Goal: Find specific page/section: Find specific page/section

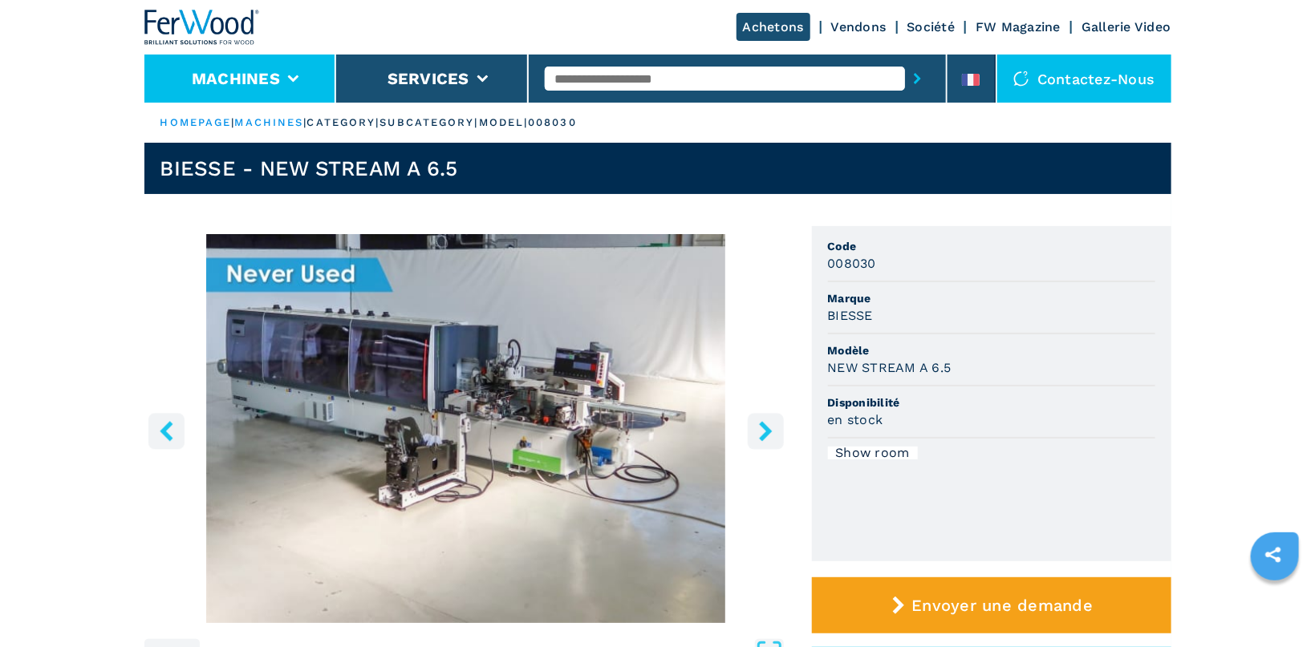
click at [235, 82] on button "Machines" at bounding box center [236, 78] width 88 height 19
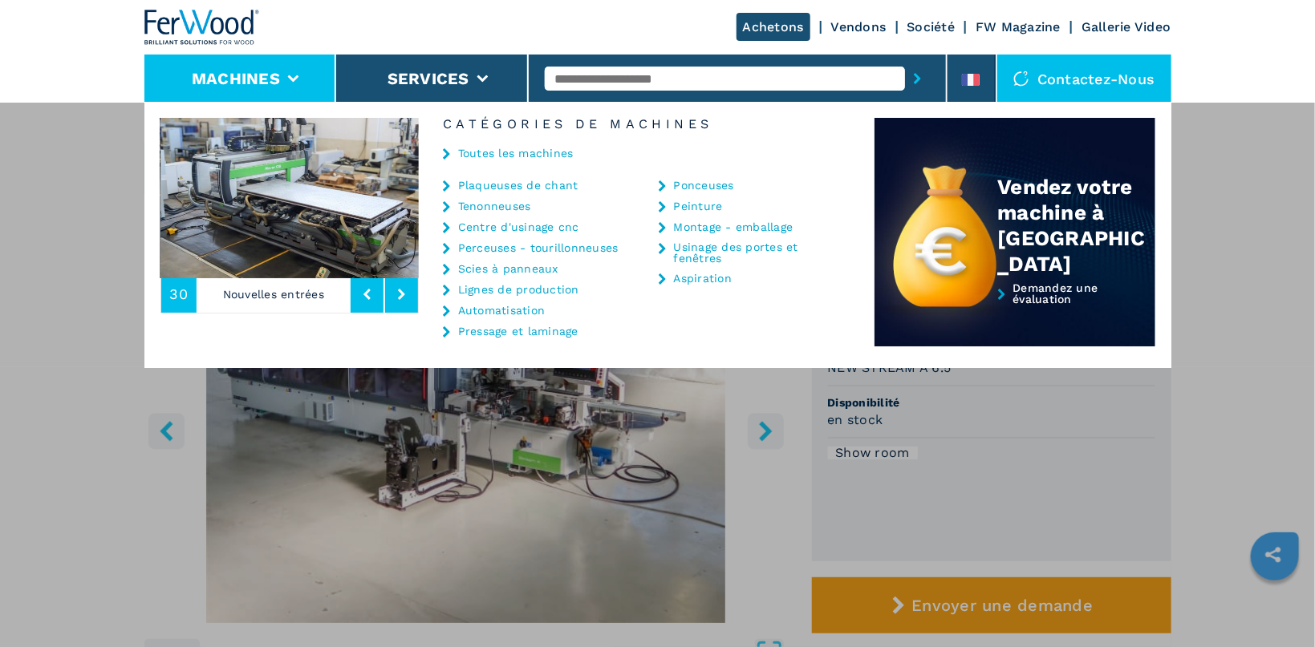
click at [245, 75] on button "Machines" at bounding box center [236, 78] width 88 height 19
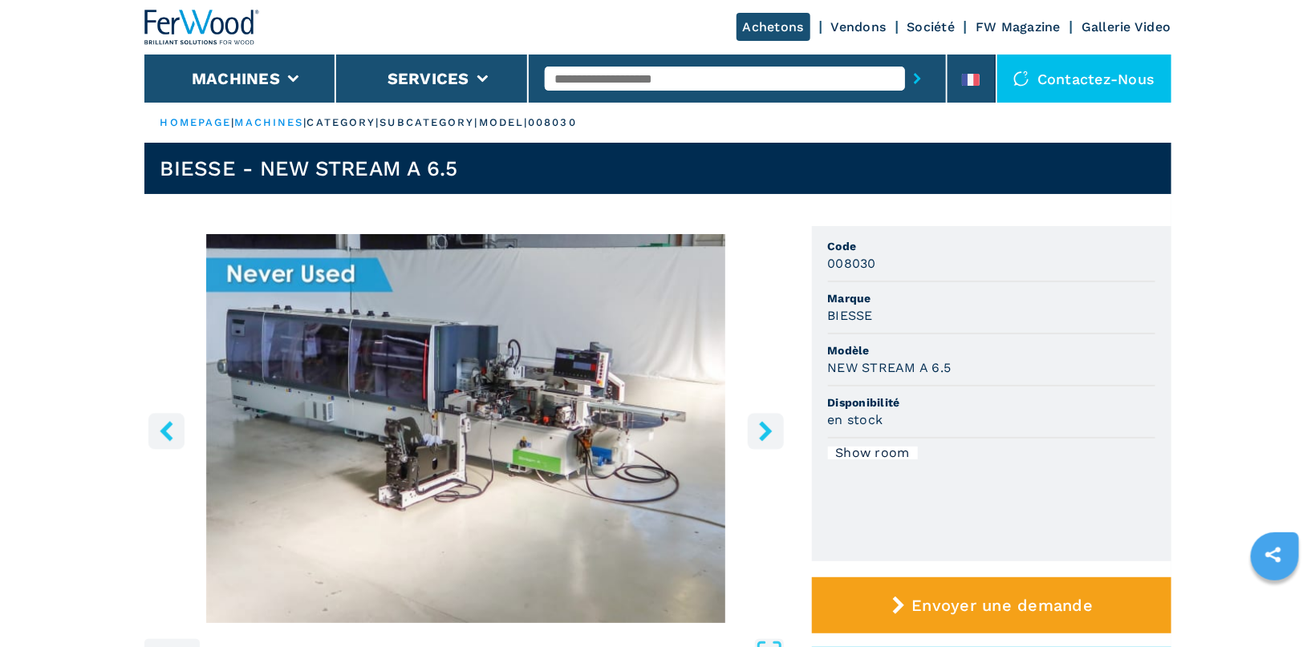
click at [205, 117] on link "HOMEPAGE" at bounding box center [195, 122] width 71 height 12
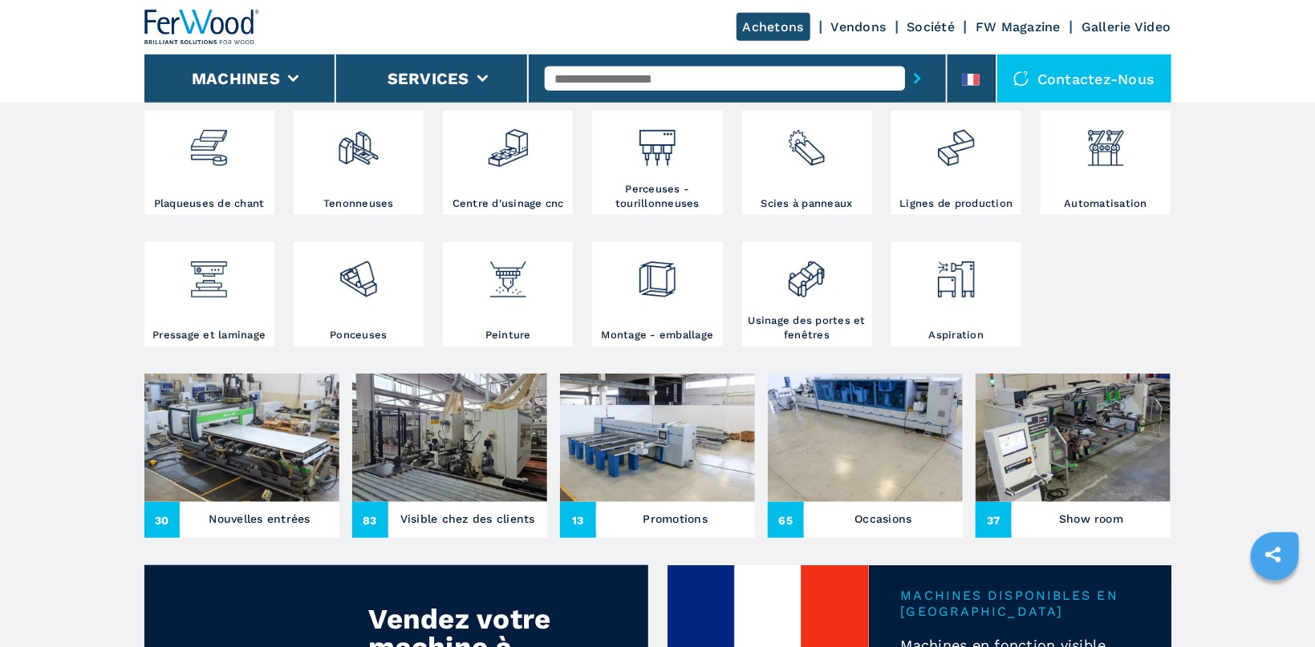
scroll to position [425, 0]
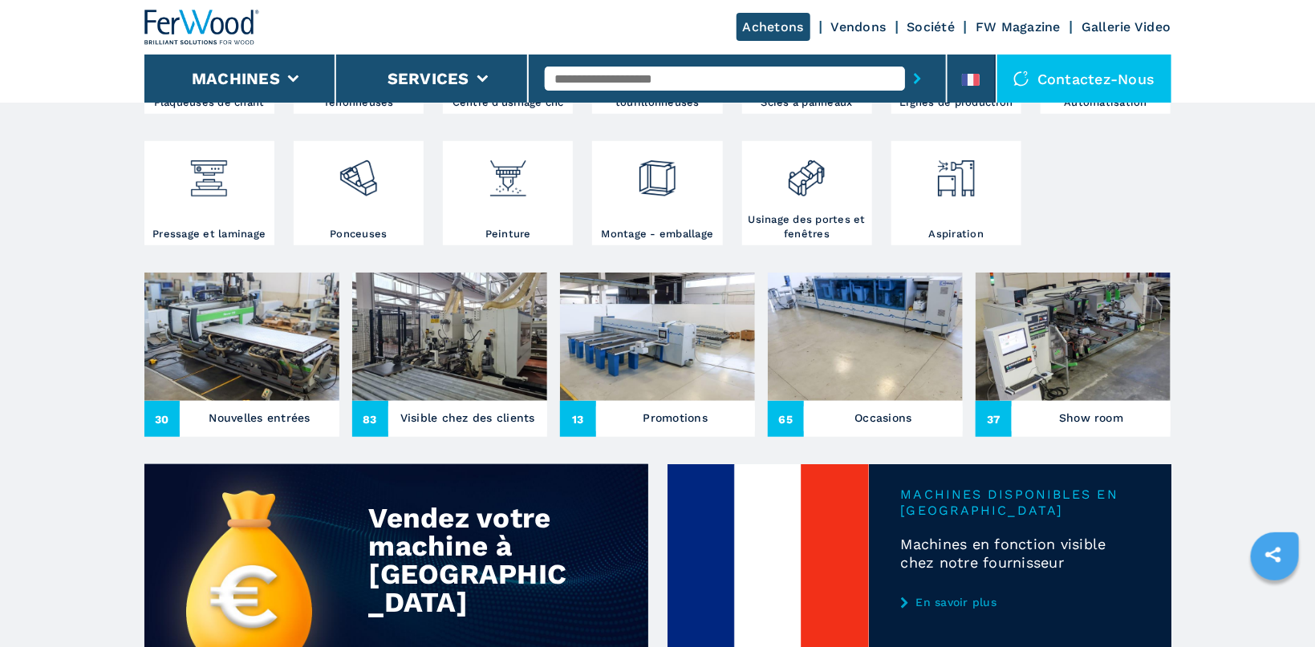
click at [282, 300] on img at bounding box center [241, 337] width 195 height 128
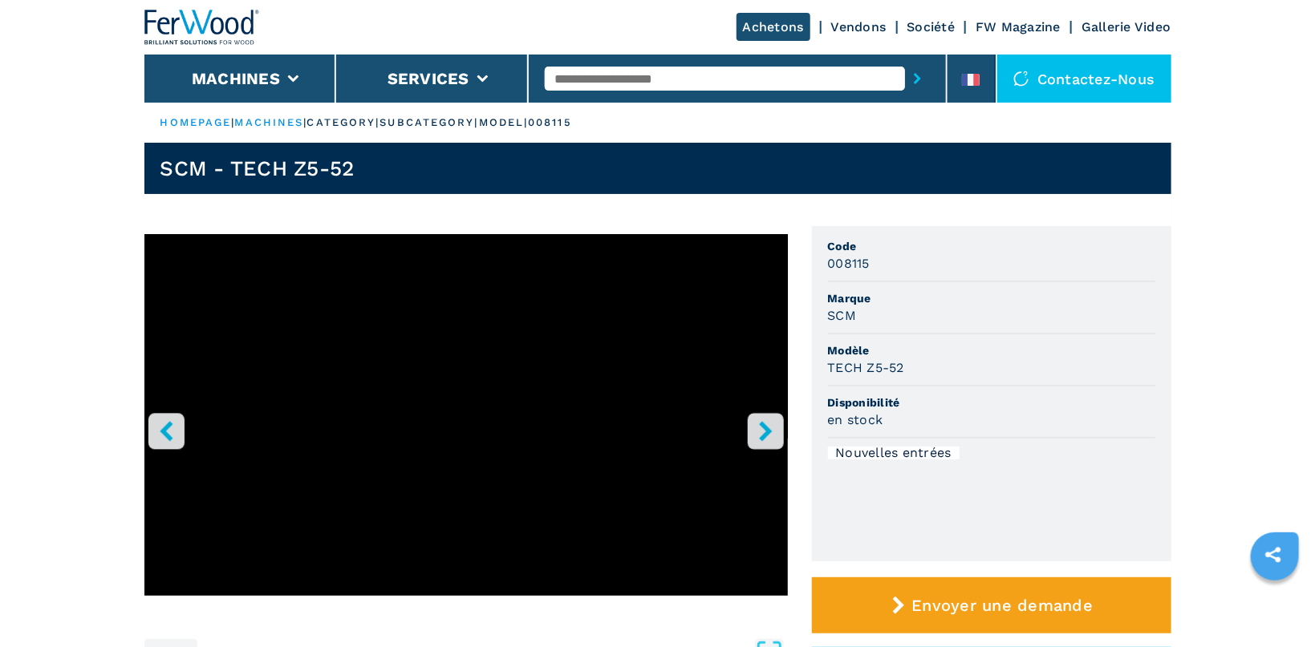
click at [769, 432] on icon "right-button" at bounding box center [765, 431] width 13 height 20
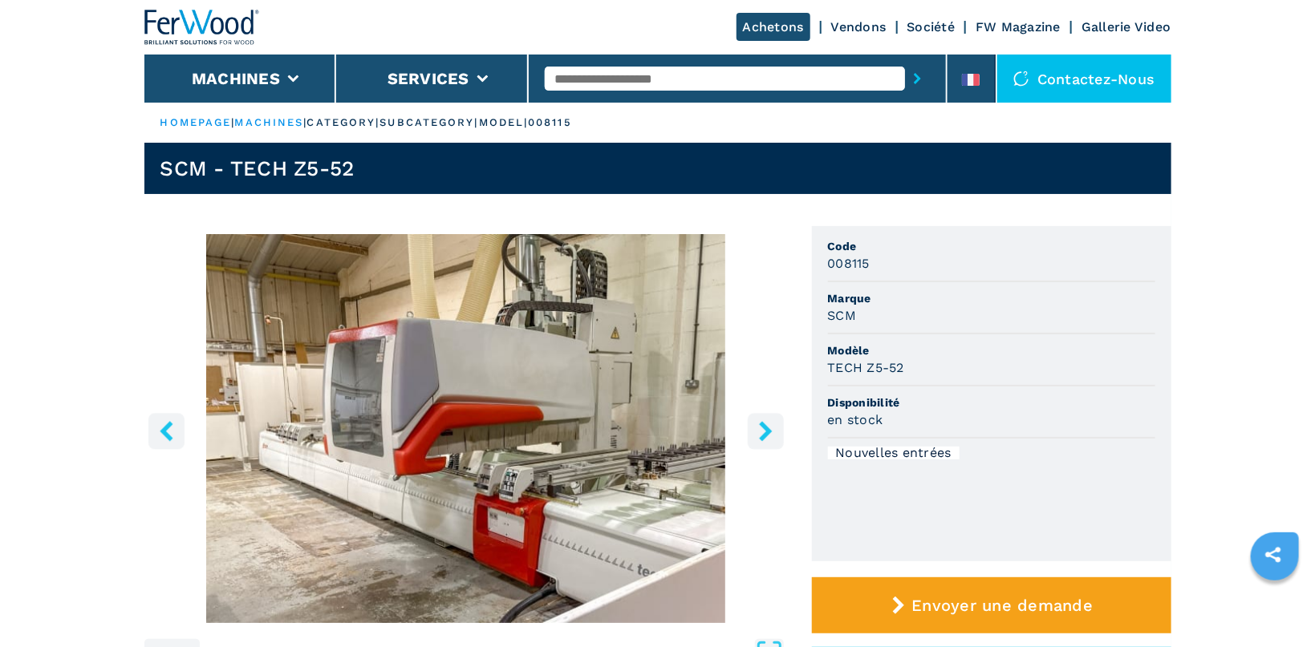
click at [769, 432] on icon "right-button" at bounding box center [765, 431] width 13 height 20
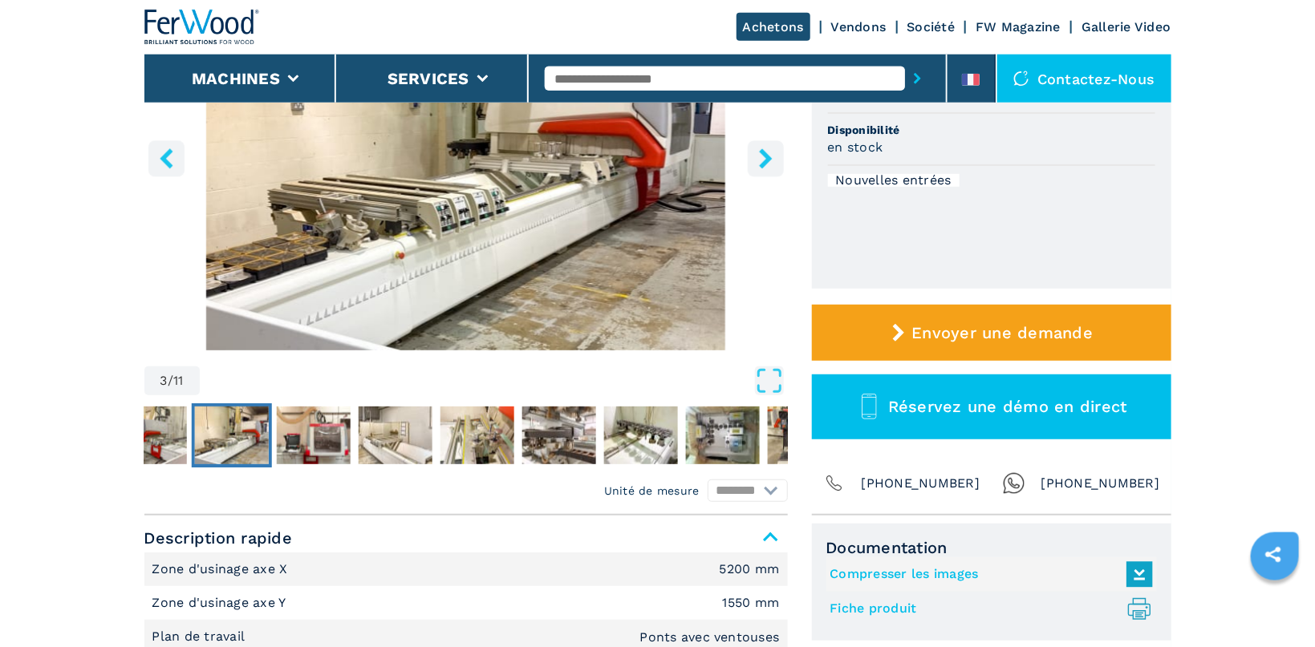
scroll to position [425, 0]
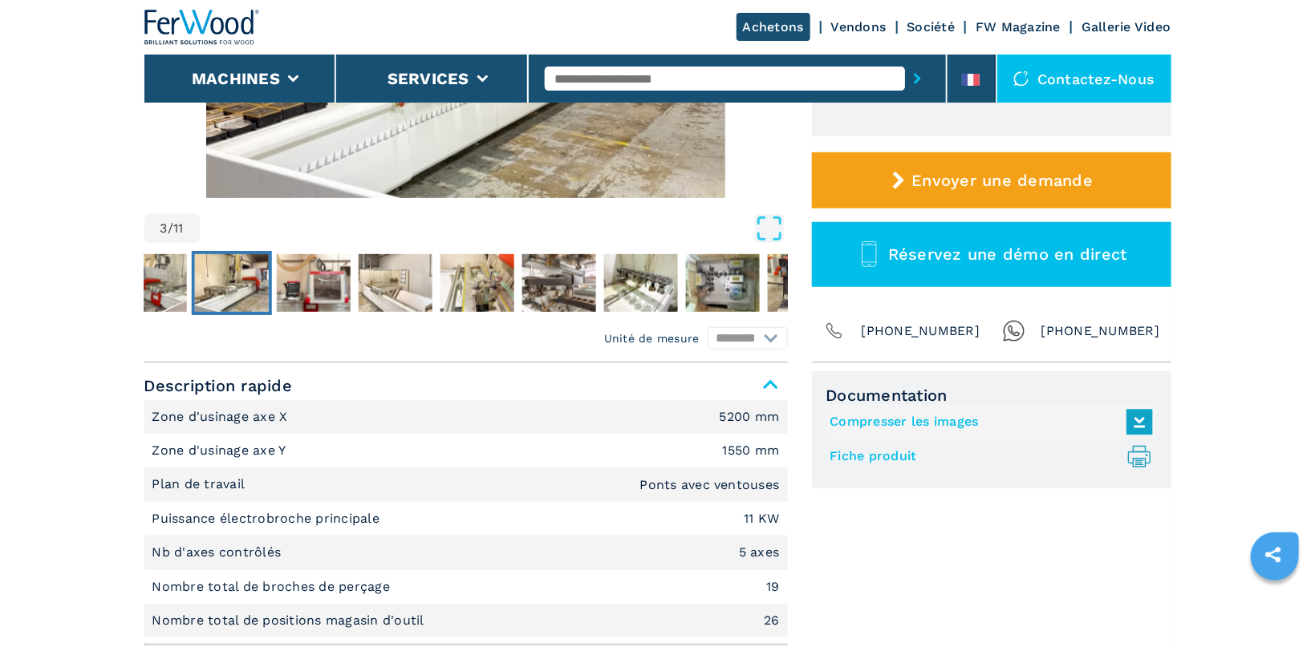
click at [882, 452] on link "Fiche produit .prefix__st0{stroke-linecap:round;stroke-linejoin:round}.prefix__…" at bounding box center [987, 457] width 314 height 26
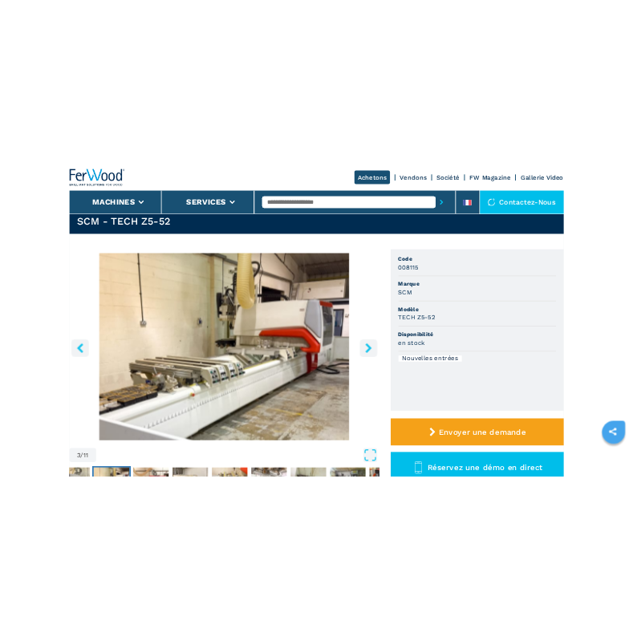
scroll to position [0, 0]
